Goal: Task Accomplishment & Management: Manage account settings

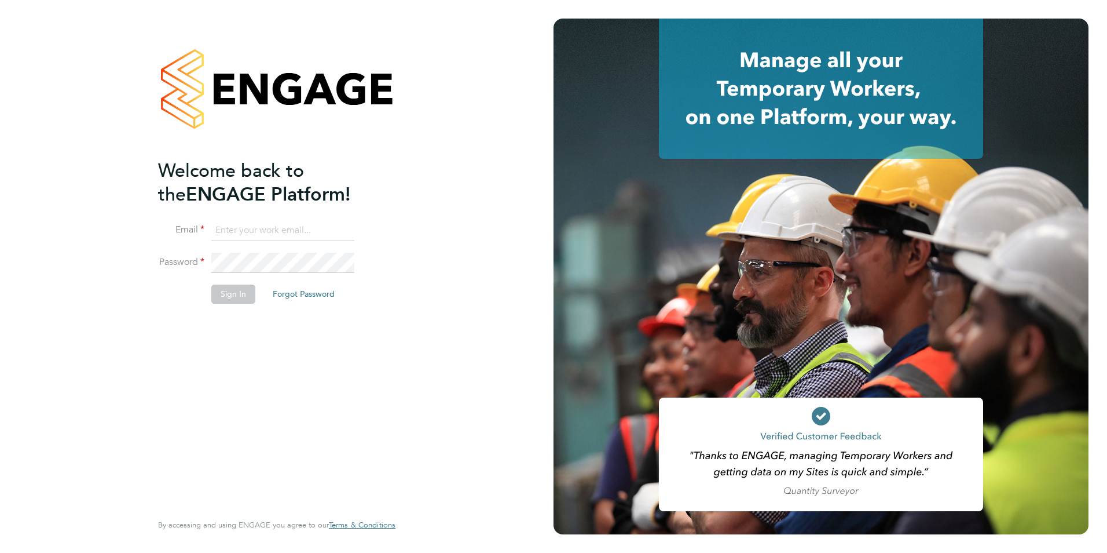
click at [254, 213] on ng-template "Welcome back to the ENGAGE Platform! Email Password Sign In Forgot Password" at bounding box center [271, 237] width 226 height 156
drag, startPoint x: 251, startPoint y: 230, endPoint x: 266, endPoint y: 223, distance: 17.1
click at [251, 230] on input at bounding box center [282, 230] width 143 height 21
type input "[EMAIL_ADDRESS][PERSON_NAME][DOMAIN_NAME]"
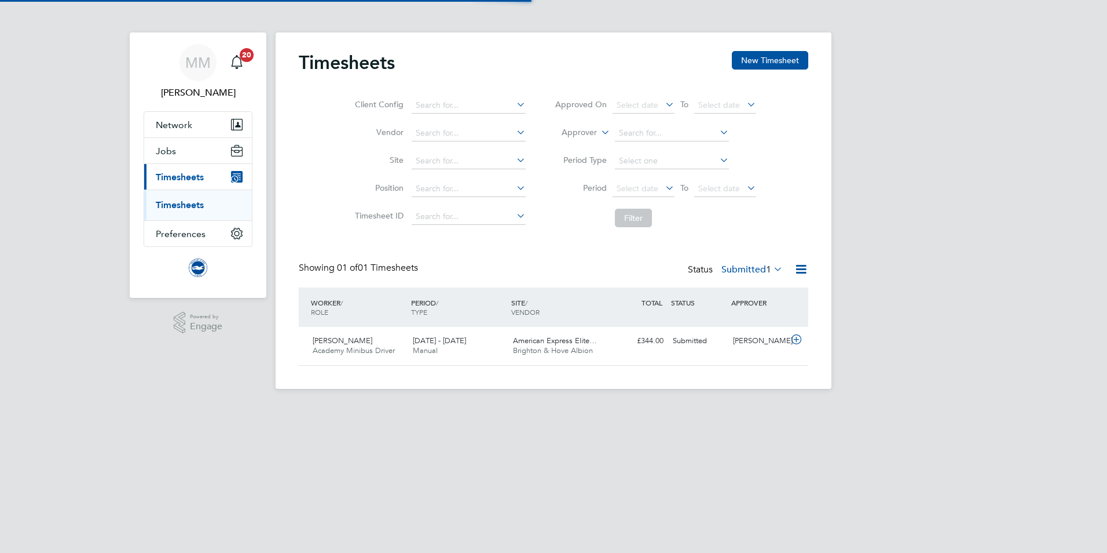
scroll to position [30, 101]
click at [466, 341] on div "1 - 30 Sep 2025 Manual" at bounding box center [458, 345] width 100 height 29
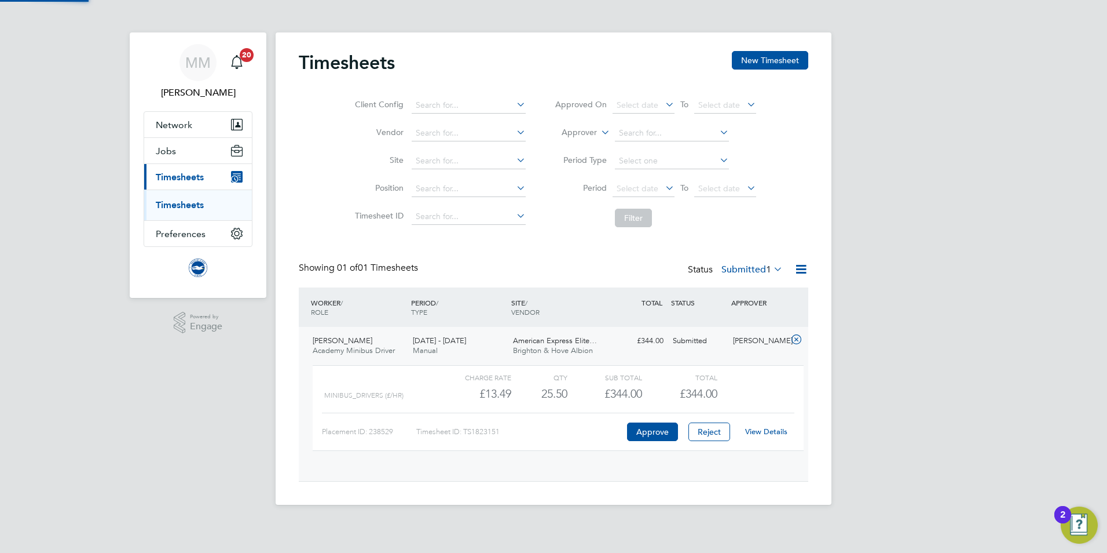
scroll to position [20, 113]
click at [770, 430] on link "View Details" at bounding box center [766, 431] width 42 height 10
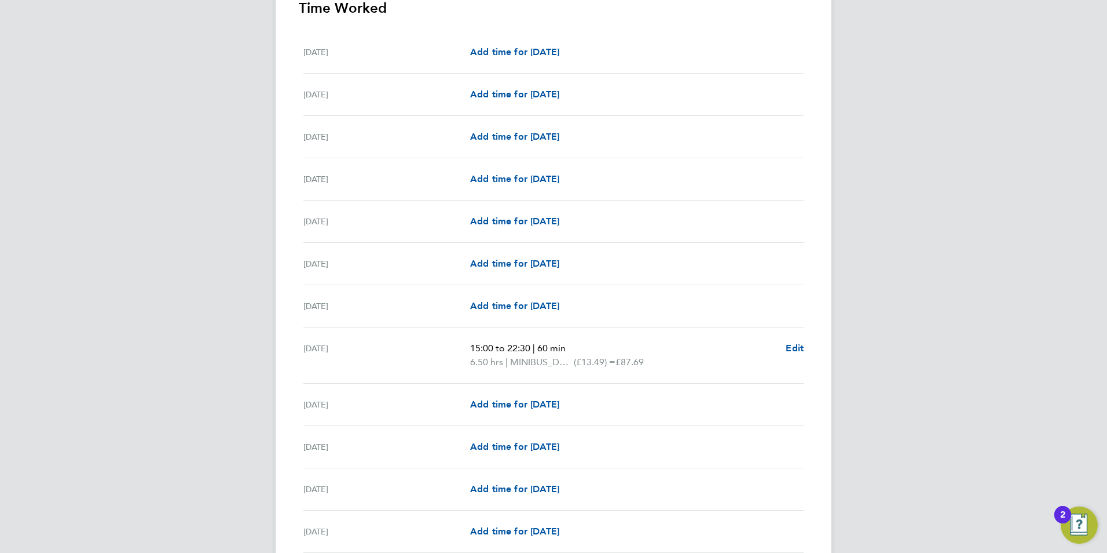
scroll to position [521, 0]
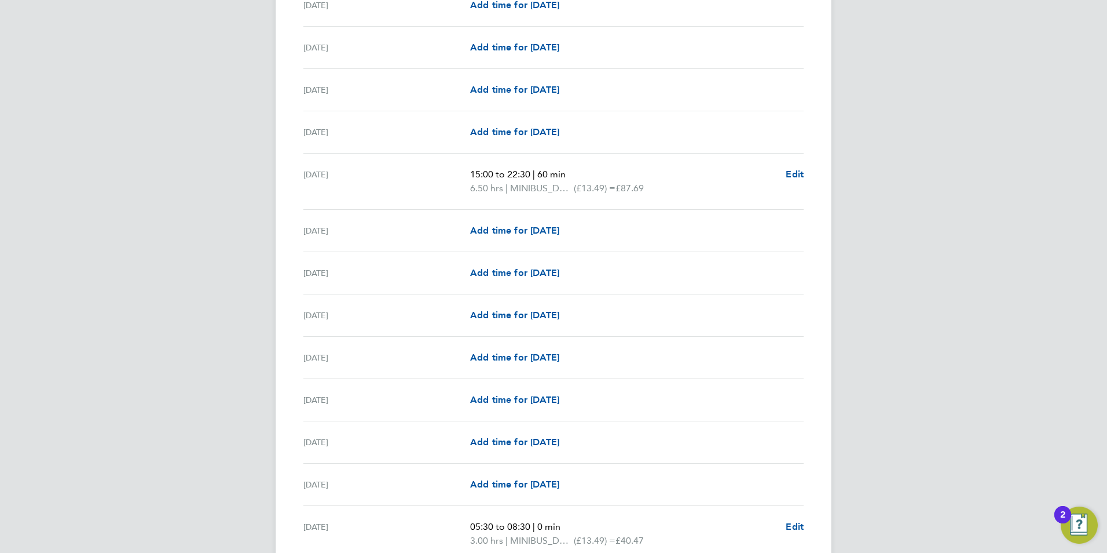
click at [265, 290] on div "MM [PERSON_NAME] Notifications 20 Applications: Network Sites Workers Jobs Posi…" at bounding box center [553, 455] width 1107 height 1953
click at [212, 272] on div "MM [PERSON_NAME] Notifications 20 Applications: Network Sites Workers Jobs Posi…" at bounding box center [553, 455] width 1107 height 1953
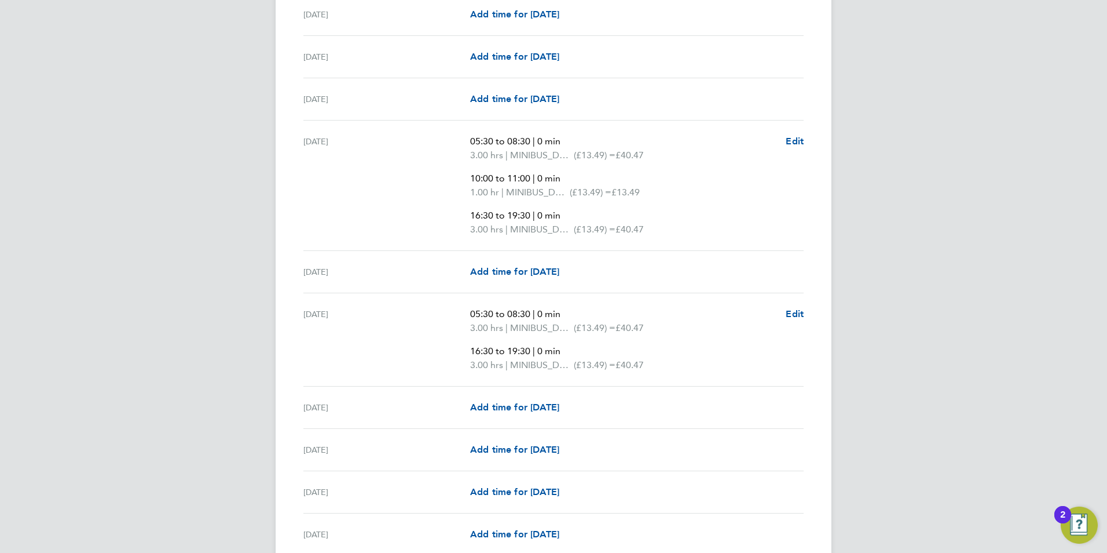
scroll to position [927, 0]
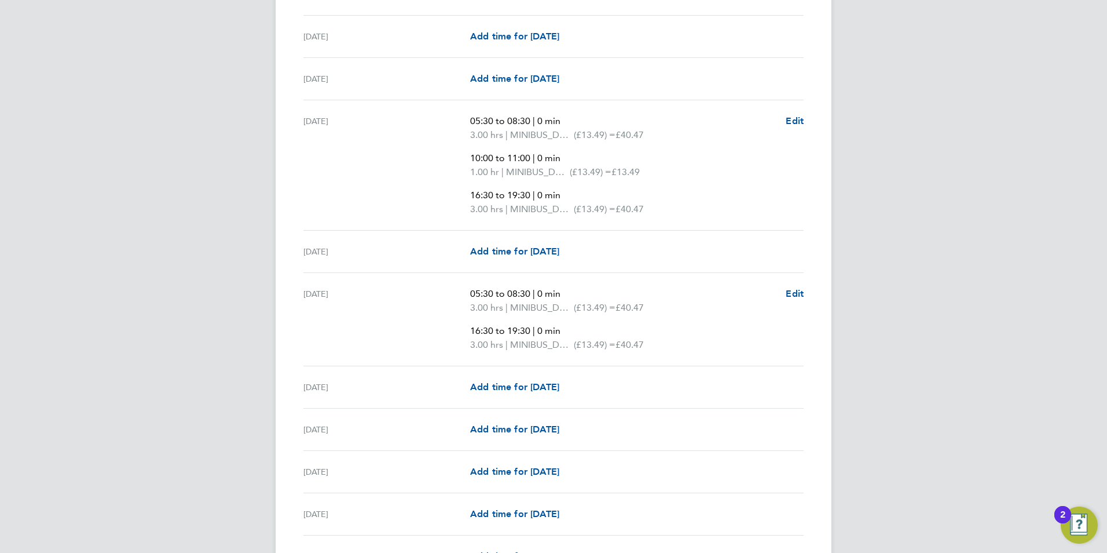
click at [296, 312] on div "Back Following [PERSON_NAME] Timesheet [DATE] - [DATE] £344. 00 "Academy Minibu…" at bounding box center [554, 57] width 556 height 1902
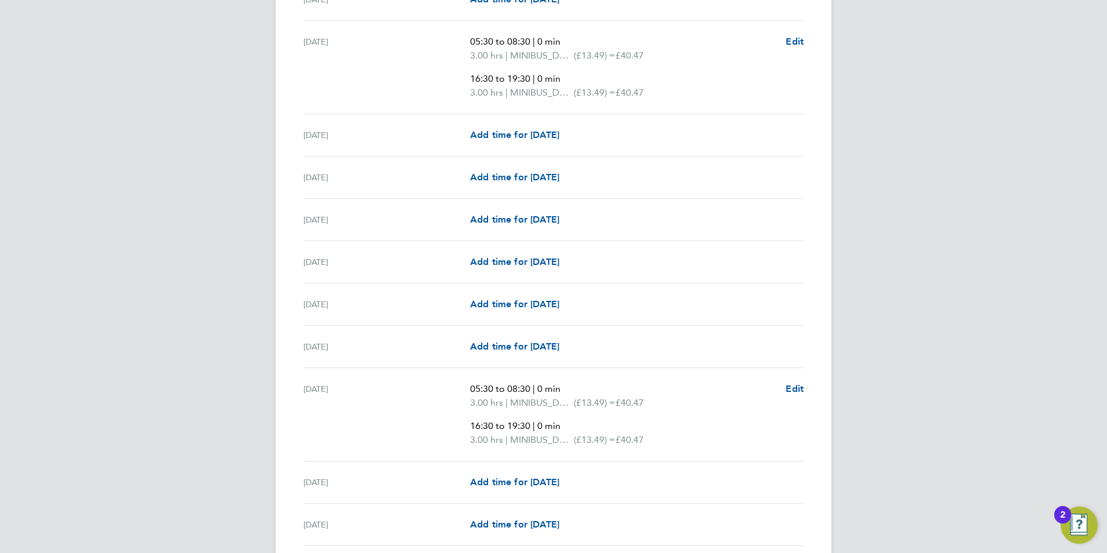
scroll to position [1158, 0]
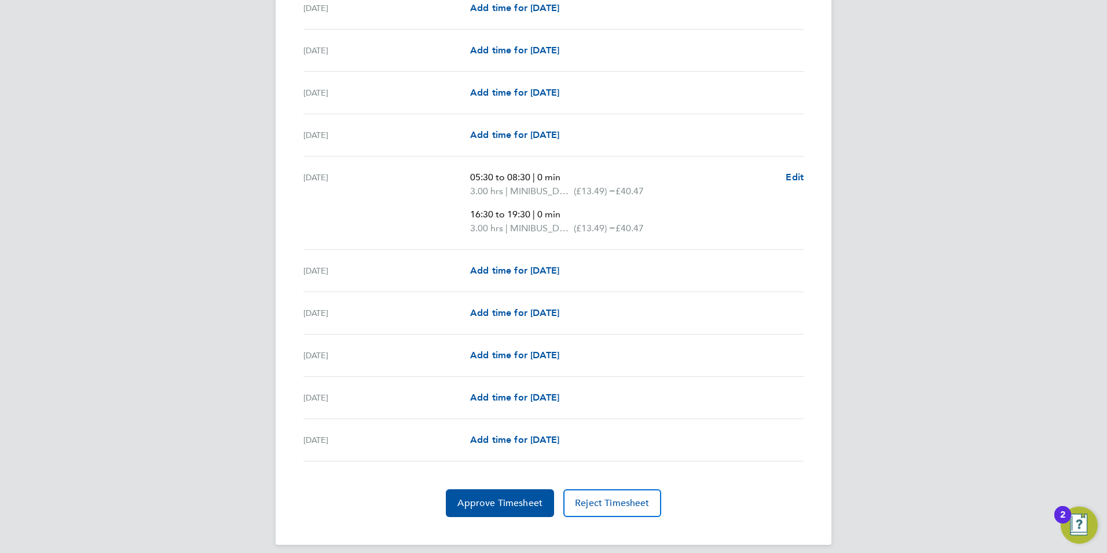
scroll to position [1400, 0]
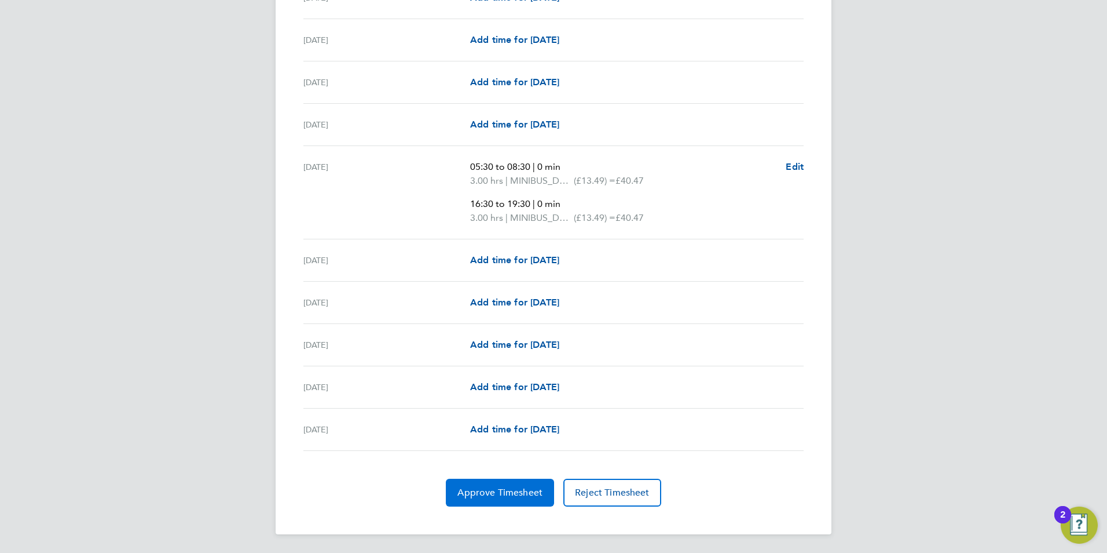
click at [524, 488] on span "Approve Timesheet" at bounding box center [500, 492] width 85 height 12
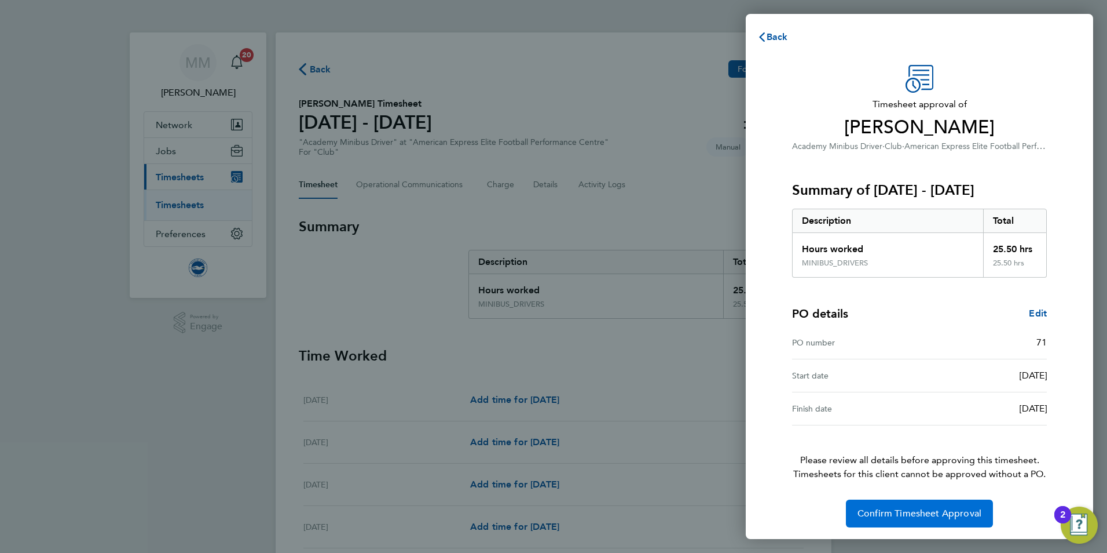
click at [890, 511] on span "Confirm Timesheet Approval" at bounding box center [920, 513] width 124 height 12
